Goal: Find specific page/section: Find specific page/section

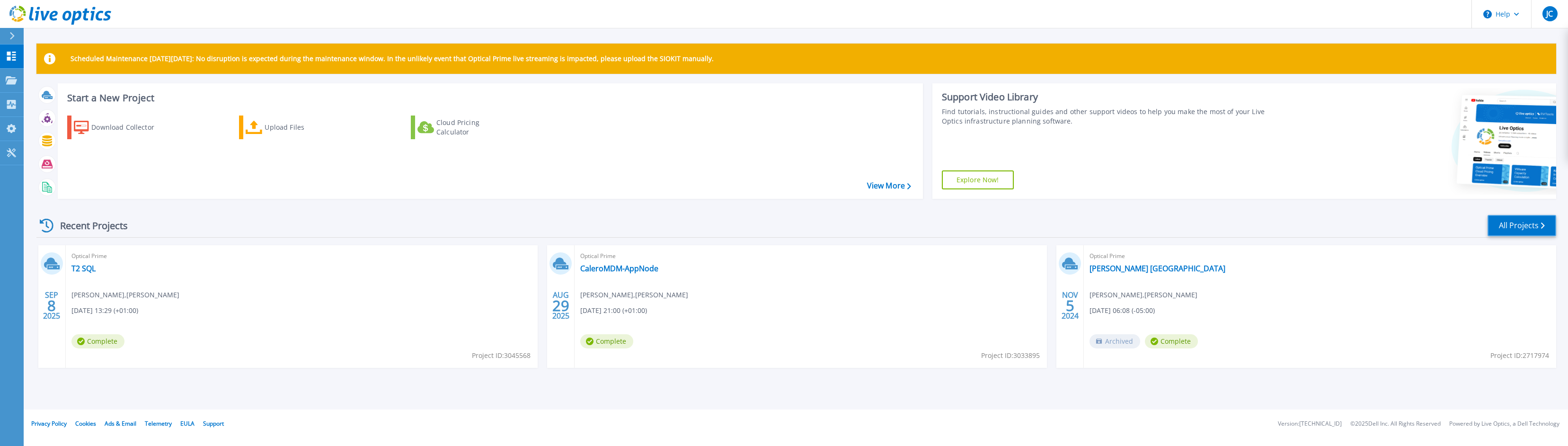
click at [1524, 229] on link "All Projects" at bounding box center [1522, 225] width 69 height 21
click at [614, 269] on link "CaleroMDM-AppNode" at bounding box center [619, 269] width 78 height 10
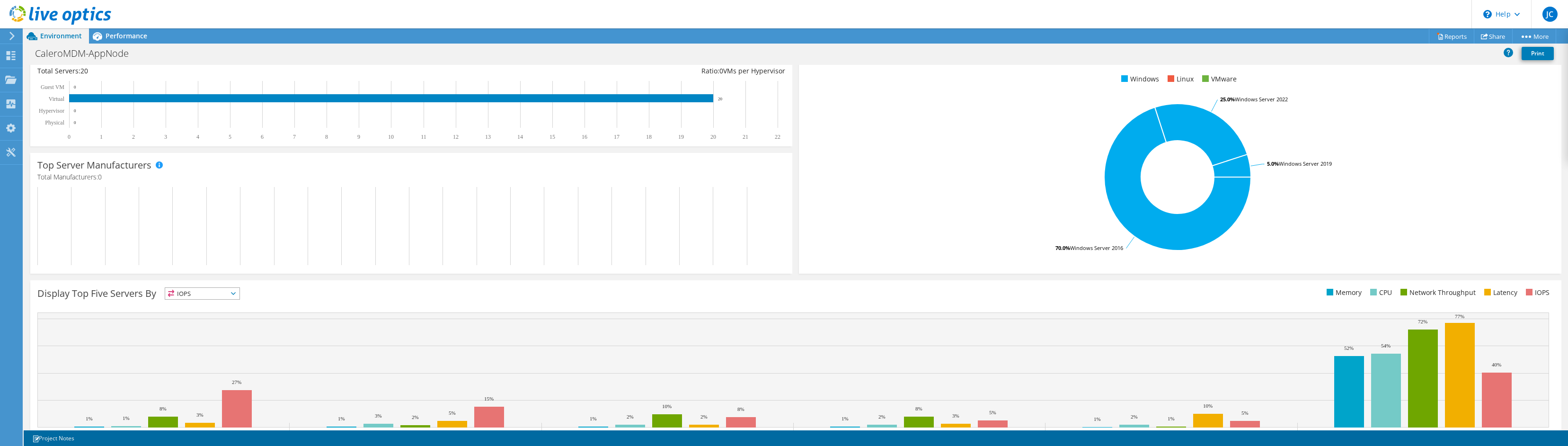
scroll to position [186, 0]
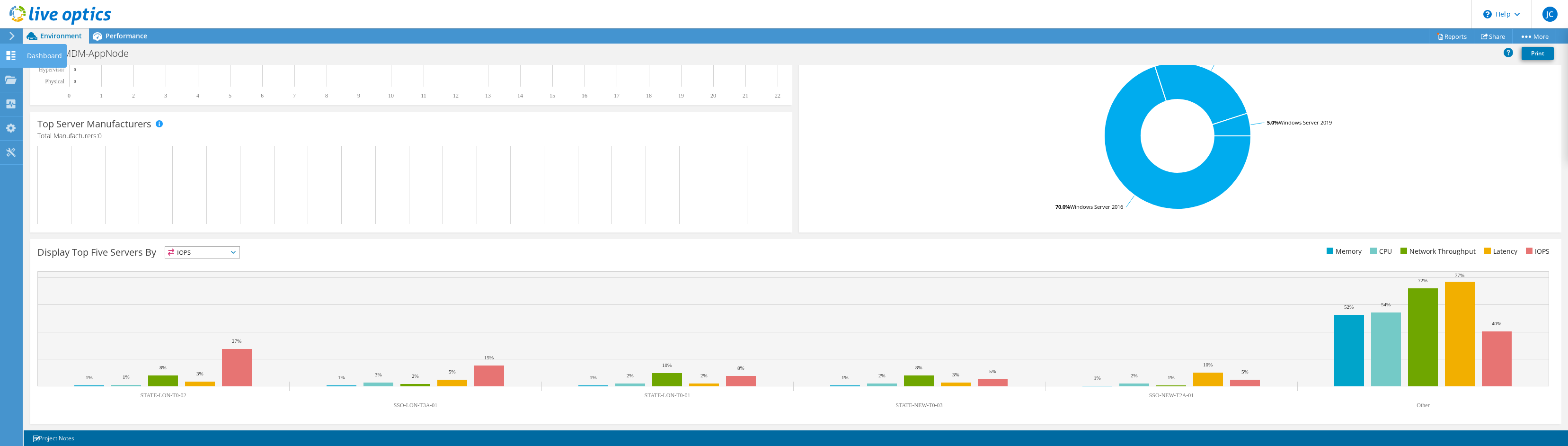
click at [10, 55] on use at bounding box center [11, 55] width 9 height 9
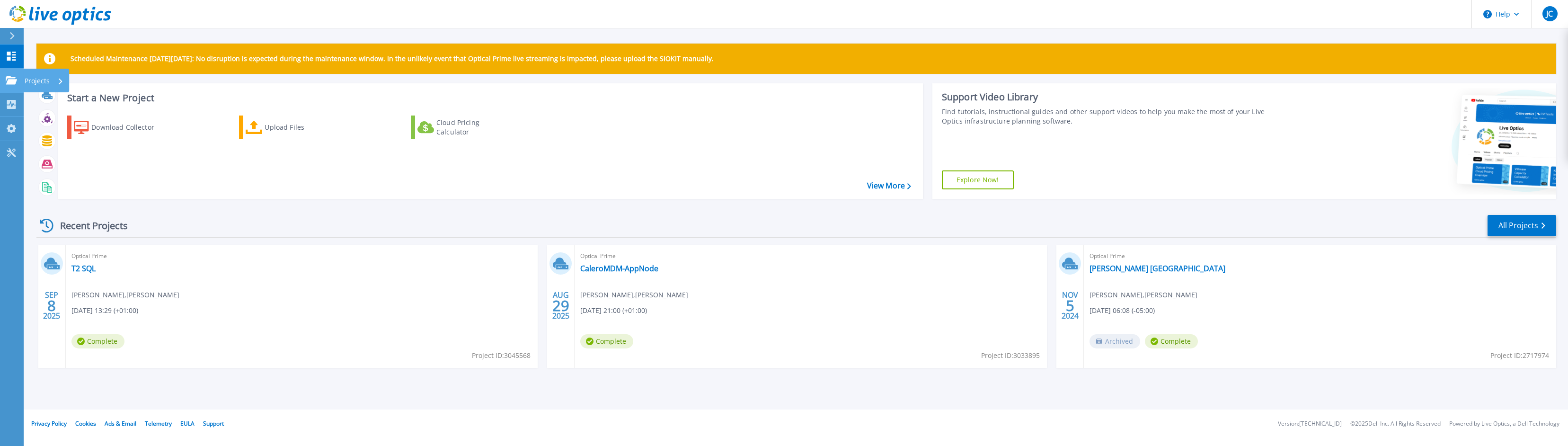
click at [11, 79] on icon at bounding box center [11, 80] width 12 height 8
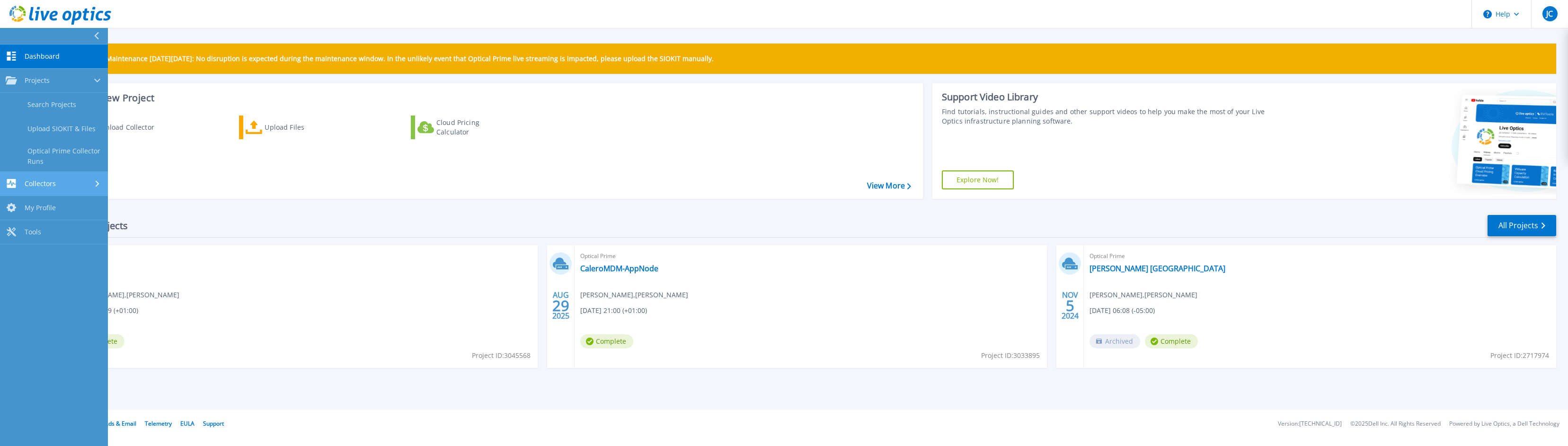
click at [46, 183] on span "Collectors" at bounding box center [40, 184] width 31 height 9
